Goal: Book appointment/travel/reservation

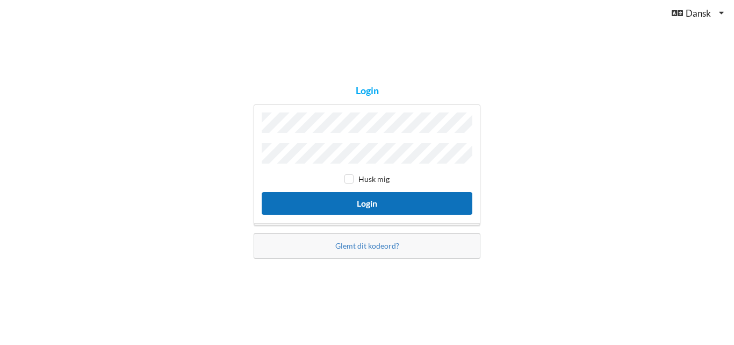
click at [364, 203] on button "Login" at bounding box center [367, 203] width 211 height 22
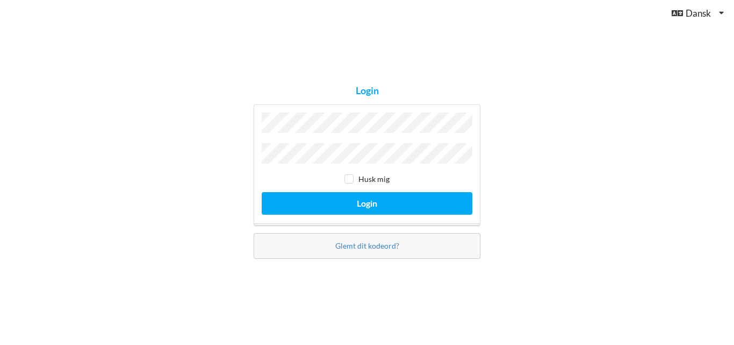
click at [262, 192] on button "Login" at bounding box center [367, 203] width 211 height 22
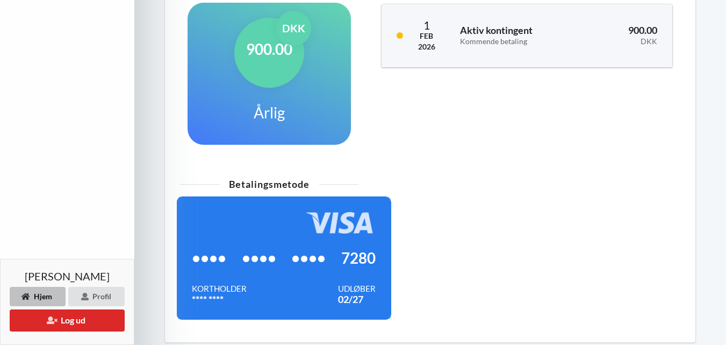
scroll to position [134, 0]
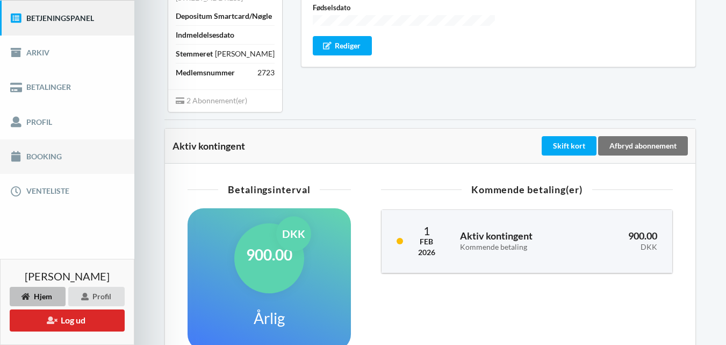
click at [51, 154] on link "Booking" at bounding box center [67, 156] width 134 height 34
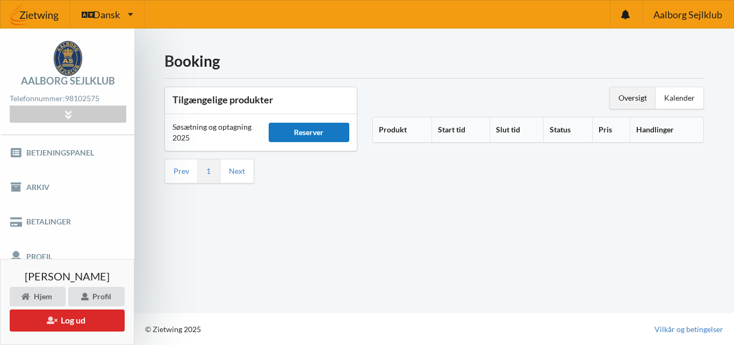
click at [301, 130] on div "Reserver" at bounding box center [309, 132] width 81 height 19
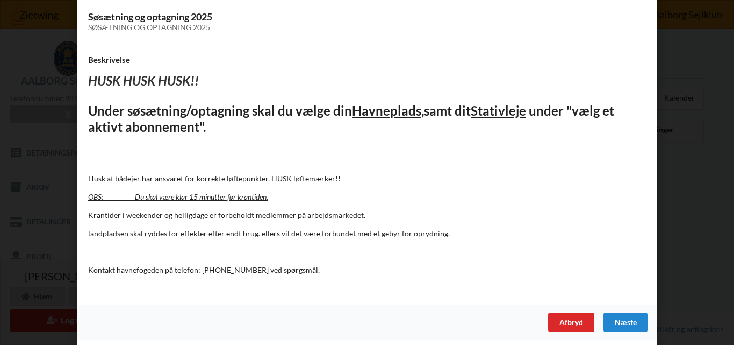
scroll to position [68, 0]
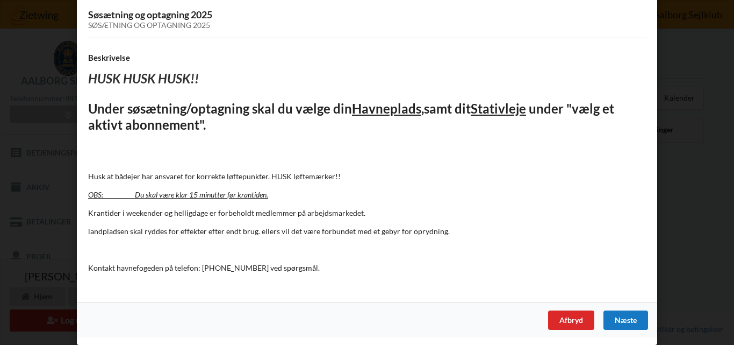
click at [625, 320] on div "Næste" at bounding box center [626, 319] width 45 height 19
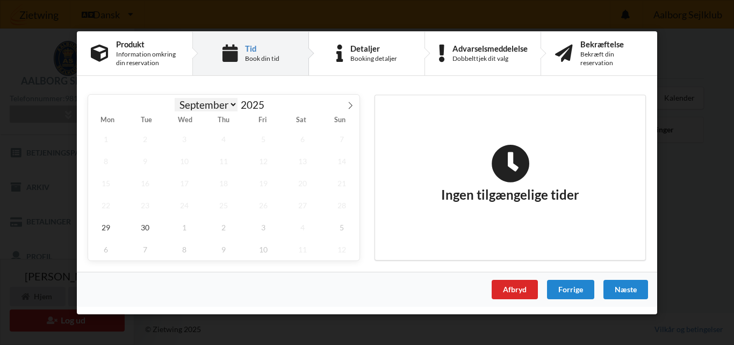
click at [233, 101] on select "September October November December" at bounding box center [206, 104] width 63 height 13
click at [175, 98] on select "September October November December" at bounding box center [206, 104] width 63 height 13
select select "9"
click at [267, 138] on span "3" at bounding box center [263, 138] width 35 height 22
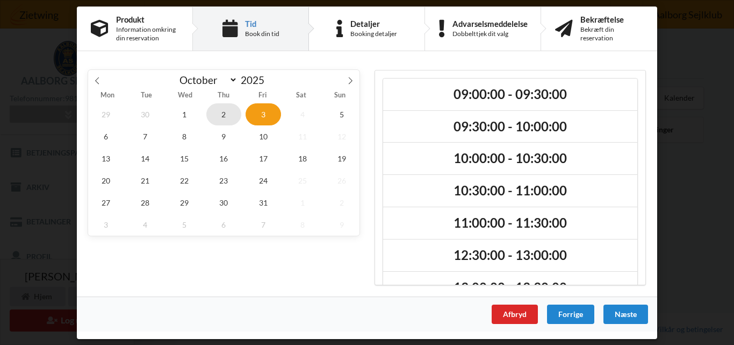
click at [217, 118] on span "2" at bounding box center [223, 114] width 35 height 22
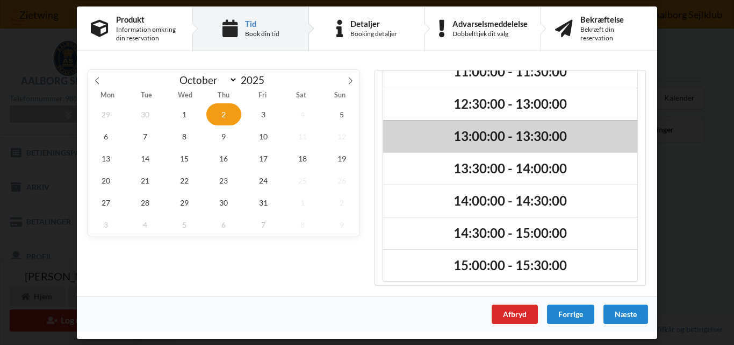
scroll to position [91, 0]
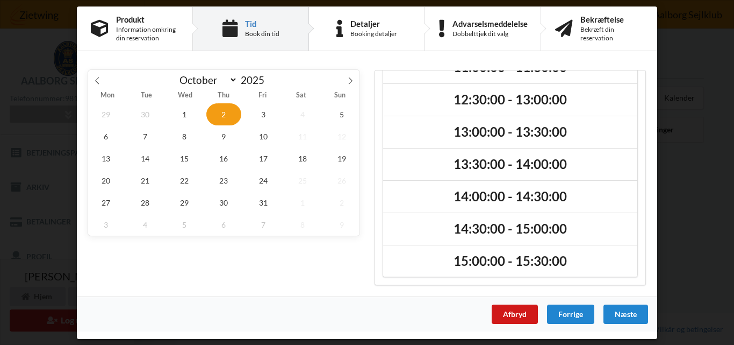
click at [509, 308] on div "Afbryd" at bounding box center [515, 313] width 46 height 19
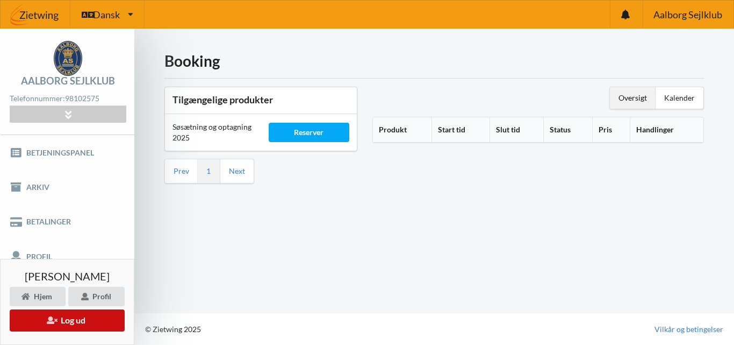
click at [61, 325] on button "Log ud" at bounding box center [67, 320] width 115 height 22
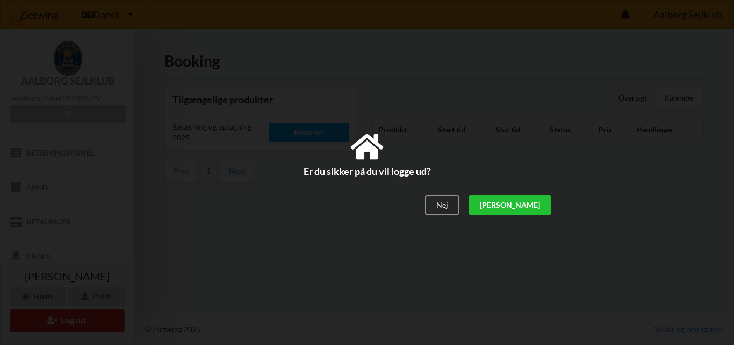
click at [545, 200] on div "[PERSON_NAME]" at bounding box center [510, 204] width 83 height 19
